Goal: Information Seeking & Learning: Learn about a topic

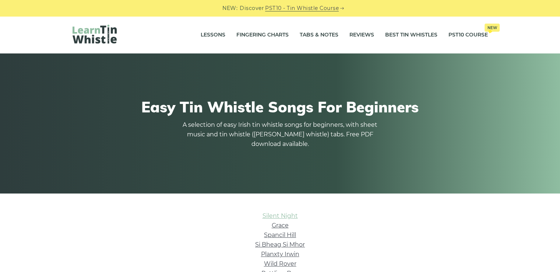
click at [265, 216] on link "Silent Night" at bounding box center [280, 215] width 35 height 7
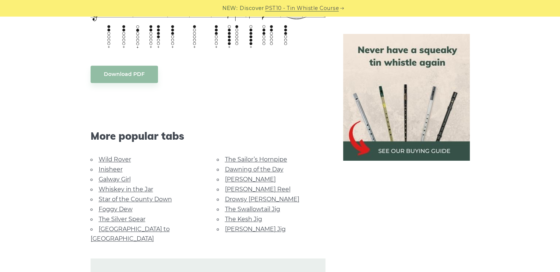
scroll to position [589, 0]
click at [112, 178] on link "Galway Girl" at bounding box center [115, 178] width 32 height 7
click at [127, 193] on li "Star of the County Down" at bounding box center [145, 198] width 109 height 10
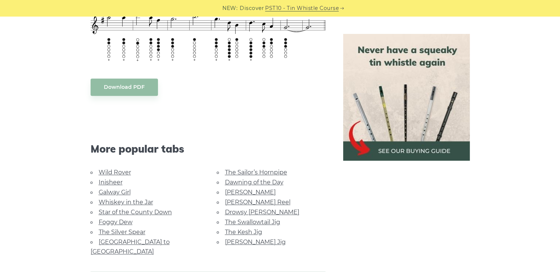
scroll to position [552, 0]
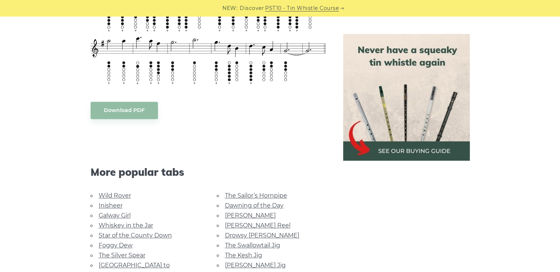
click at [134, 233] on link "Star of the County Down" at bounding box center [135, 235] width 73 height 7
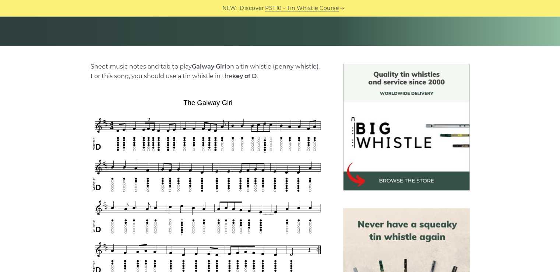
scroll to position [184, 0]
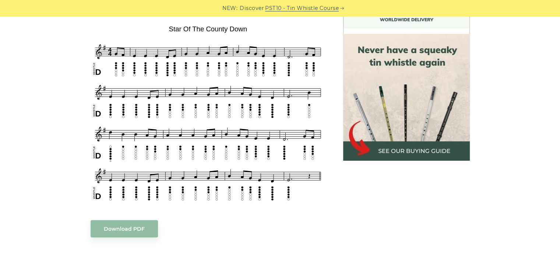
scroll to position [458, 0]
